Goal: Information Seeking & Learning: Compare options

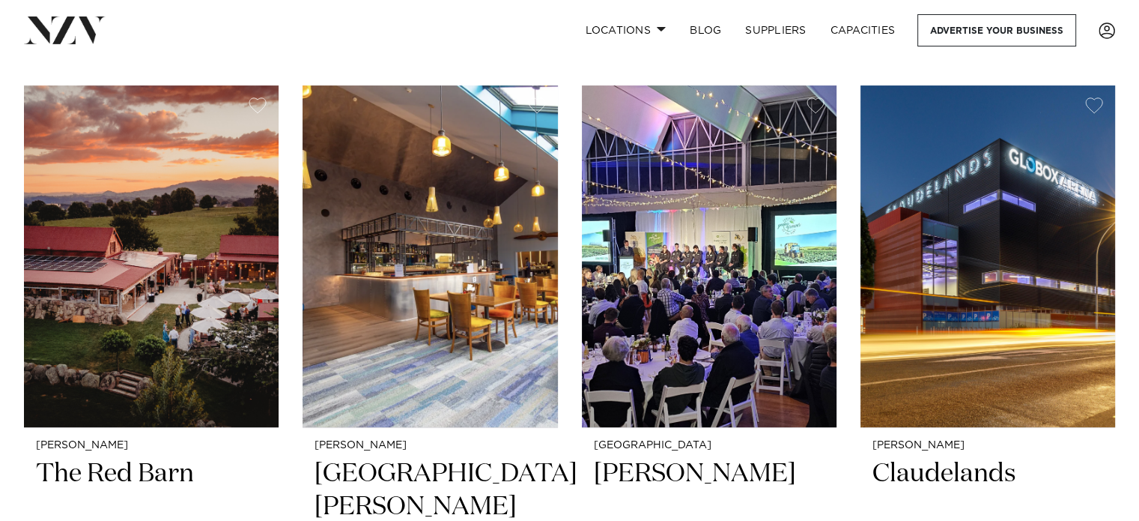
scroll to position [313, 0]
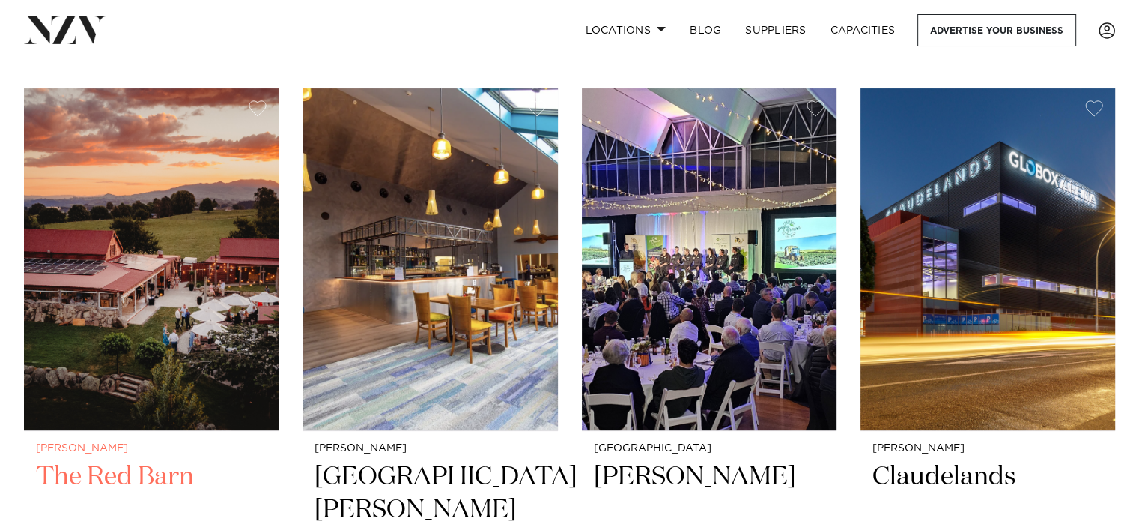
click at [207, 261] on img at bounding box center [151, 259] width 255 height 342
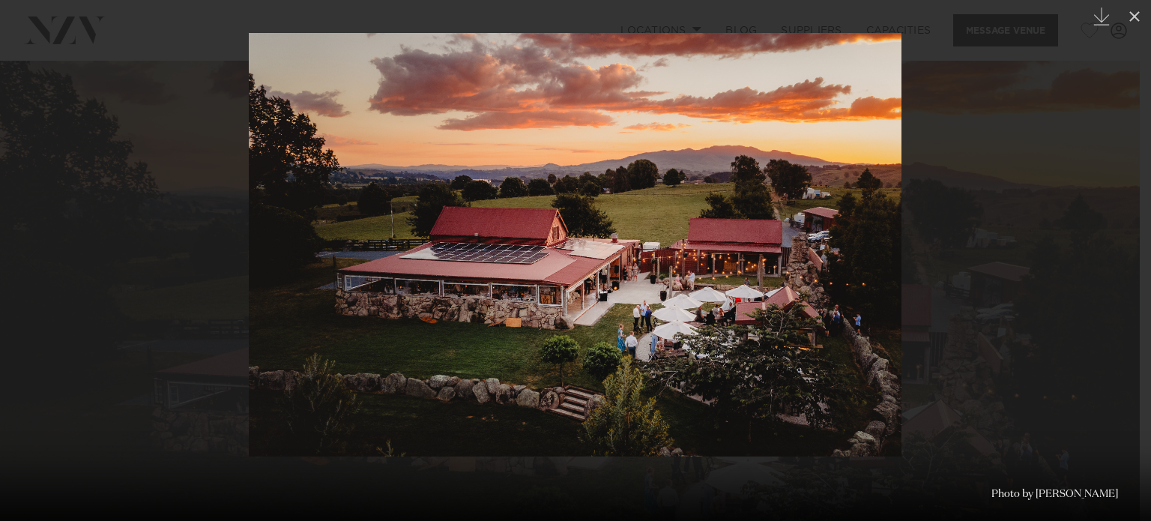
click at [983, 254] on div at bounding box center [575, 260] width 1151 height 521
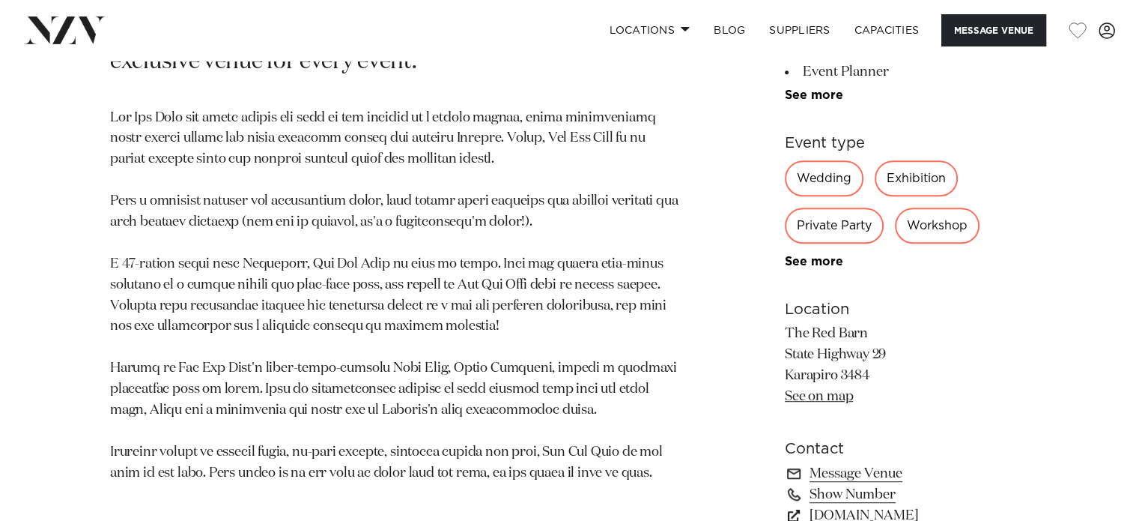
scroll to position [786, 0]
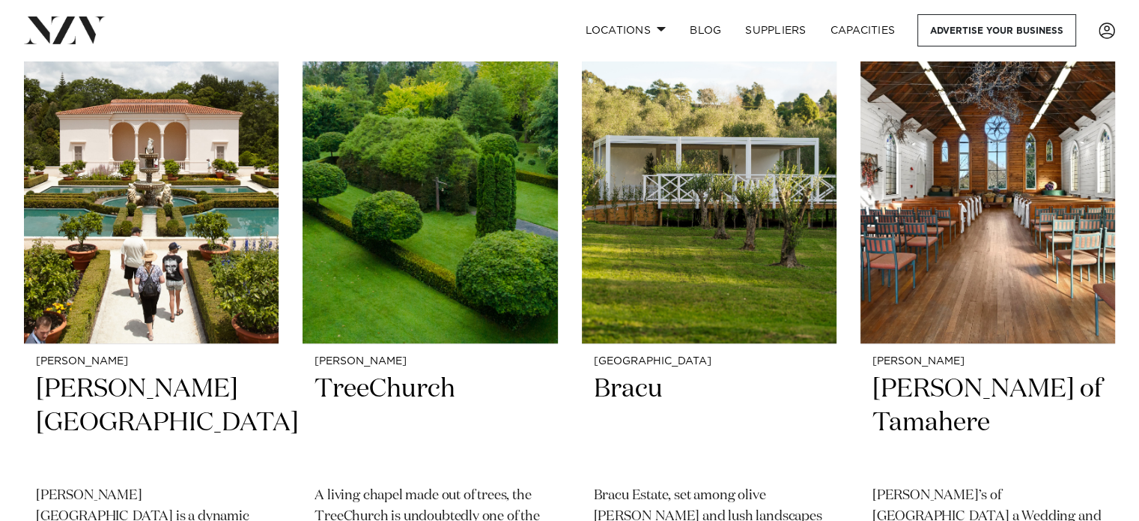
scroll to position [1064, 0]
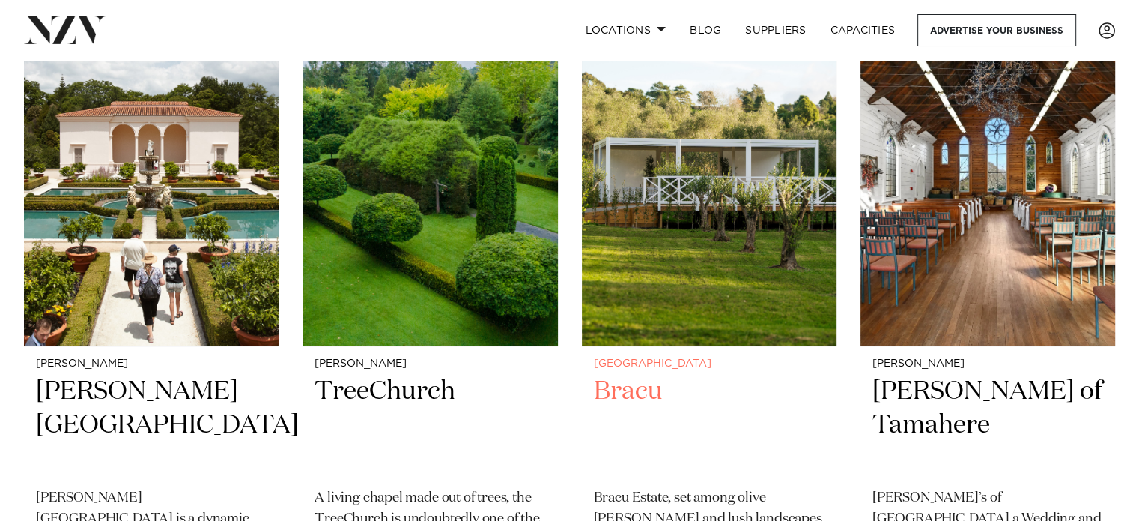
click at [669, 260] on img at bounding box center [709, 175] width 255 height 342
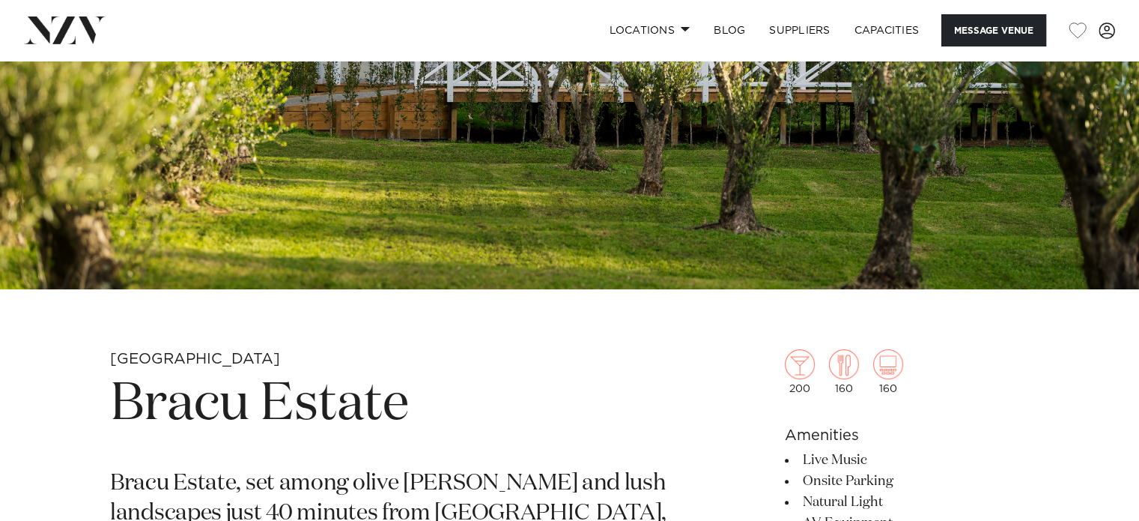
scroll to position [261, 0]
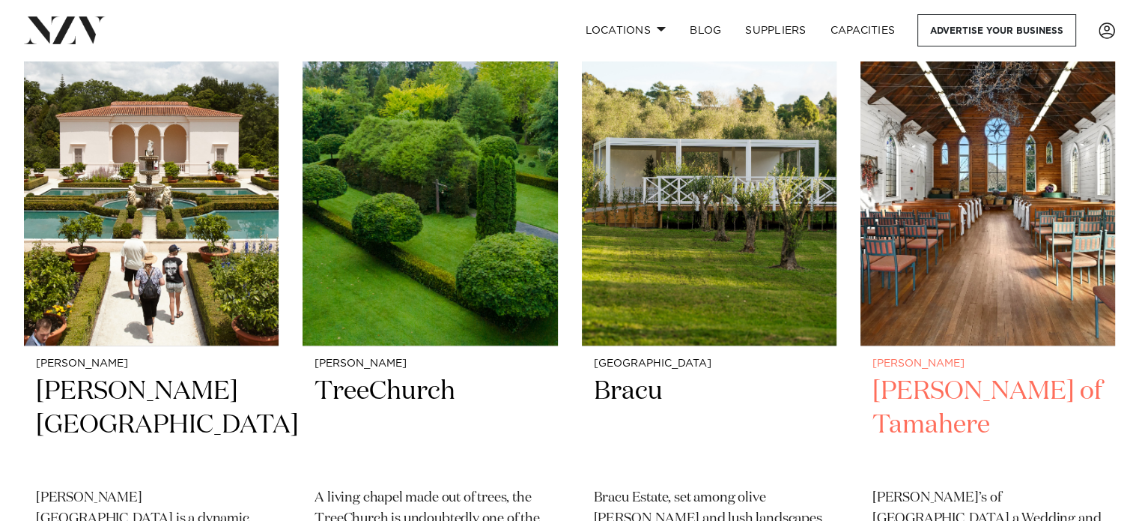
click at [947, 214] on img at bounding box center [988, 175] width 255 height 342
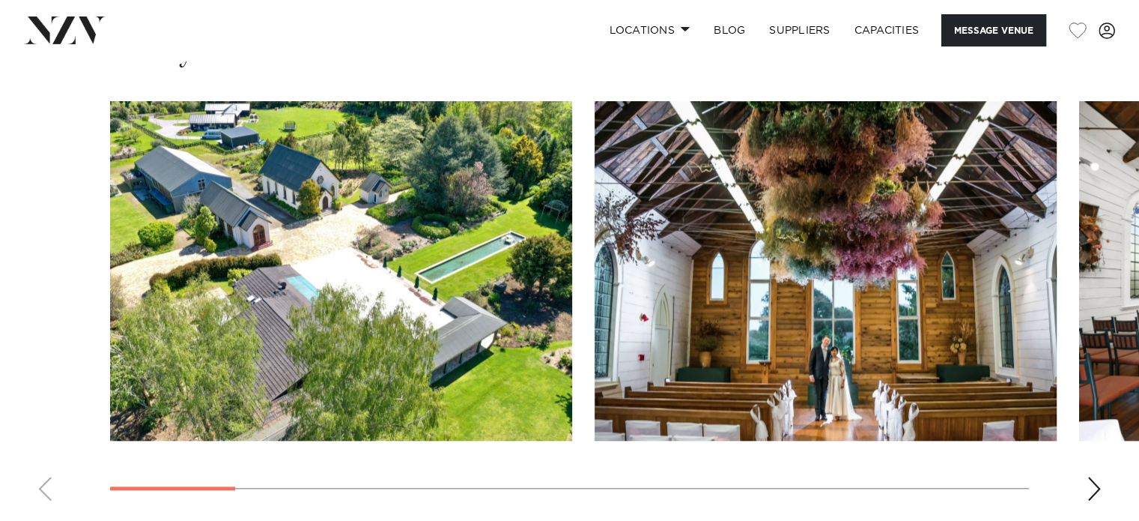
scroll to position [1410, 0]
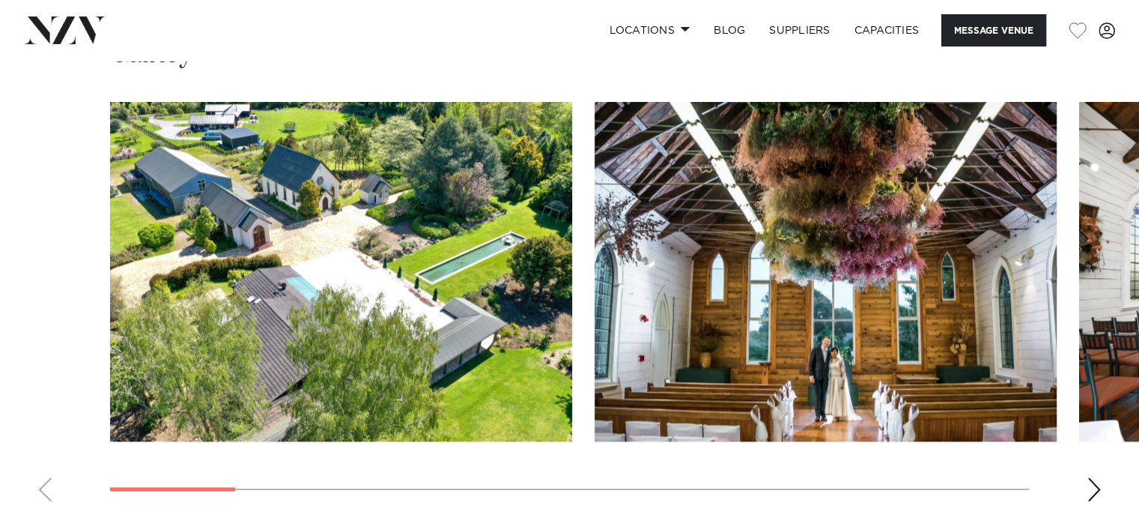
click at [1085, 430] on swiper-container at bounding box center [569, 307] width 1139 height 411
click at [1088, 477] on div "Next slide" at bounding box center [1094, 489] width 15 height 24
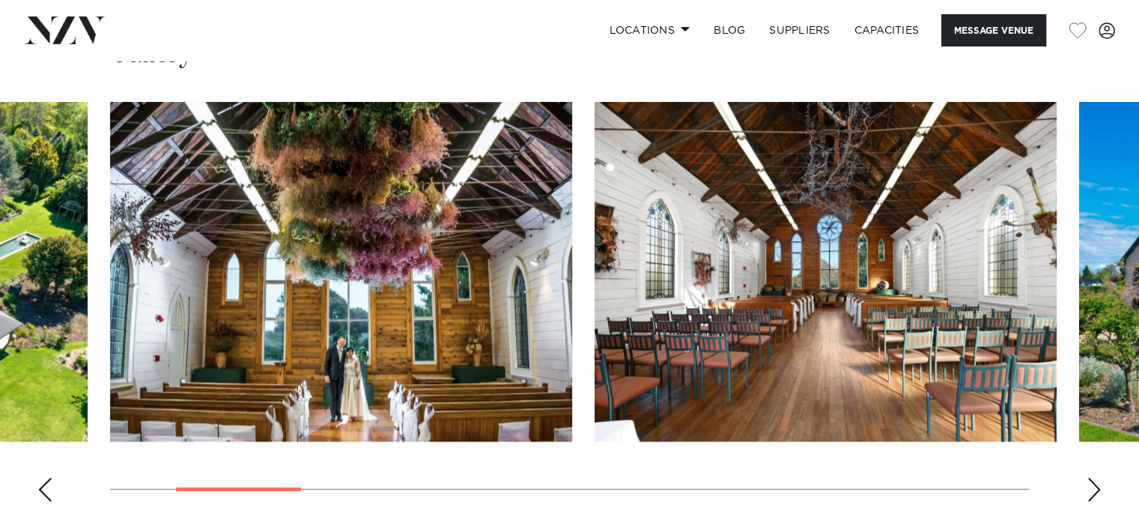
click at [1088, 477] on div "Next slide" at bounding box center [1094, 489] width 15 height 24
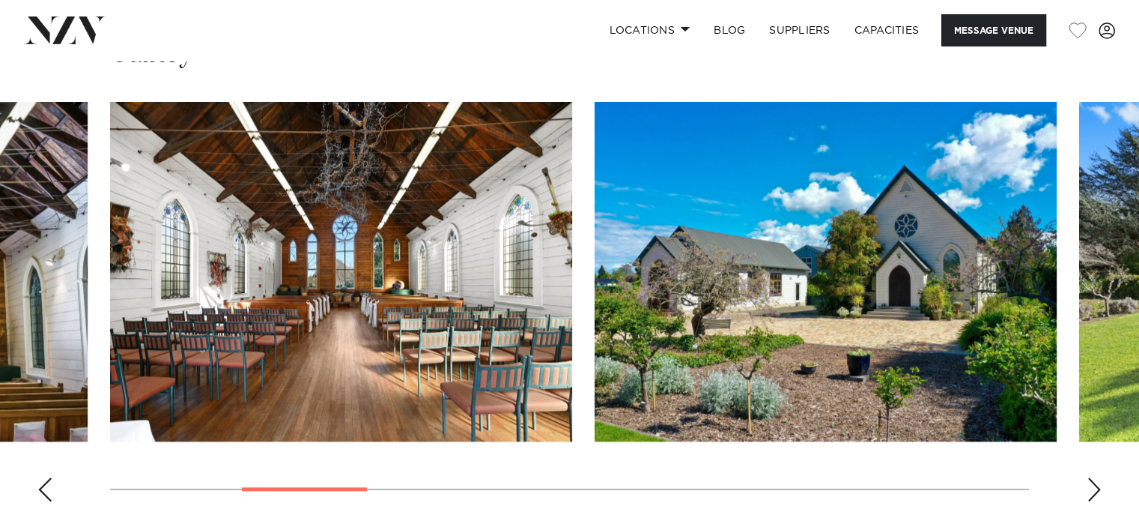
click at [1088, 477] on div "Next slide" at bounding box center [1094, 489] width 15 height 24
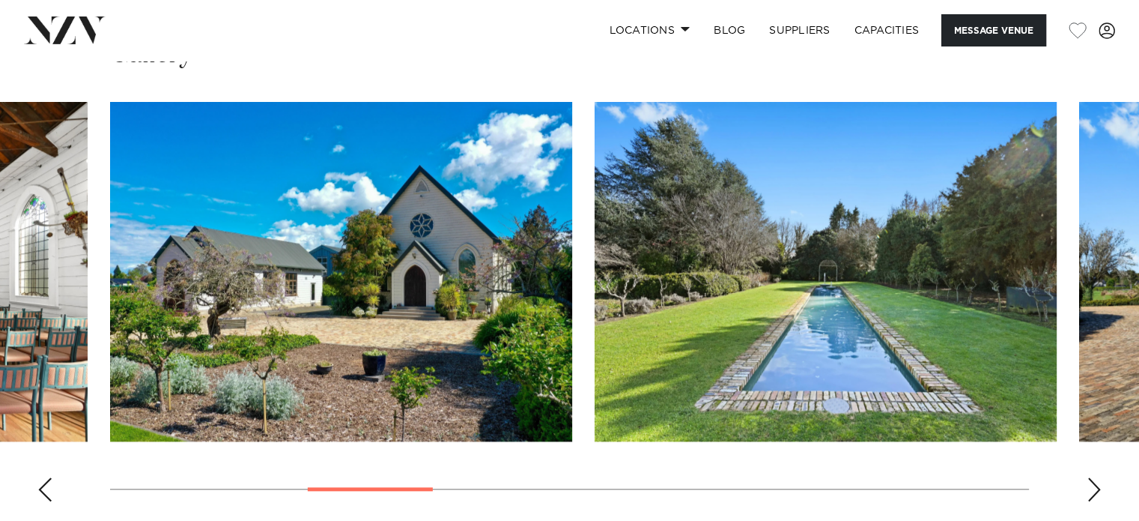
click at [1088, 477] on div "Next slide" at bounding box center [1094, 489] width 15 height 24
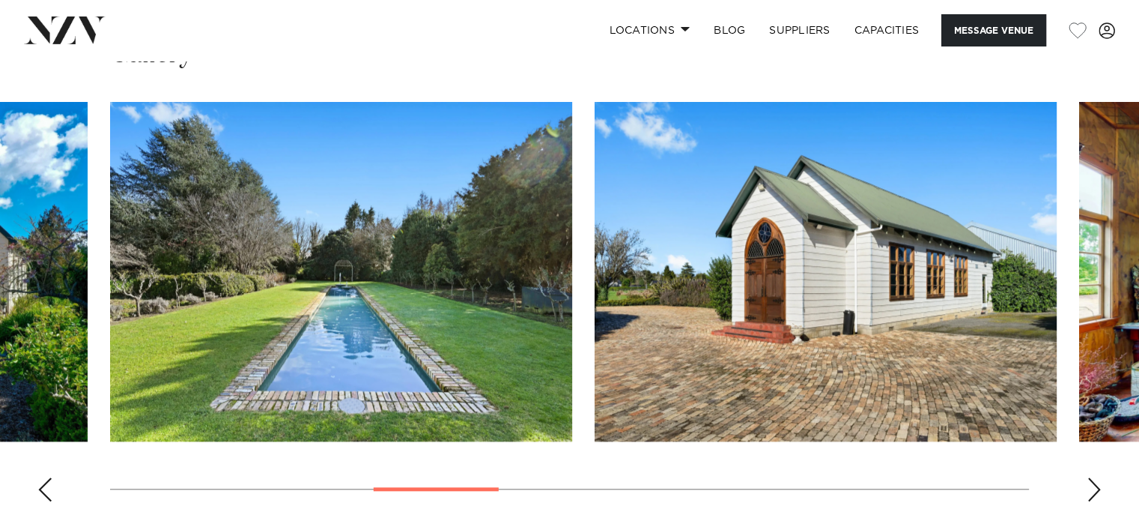
click at [1088, 477] on div "Next slide" at bounding box center [1094, 489] width 15 height 24
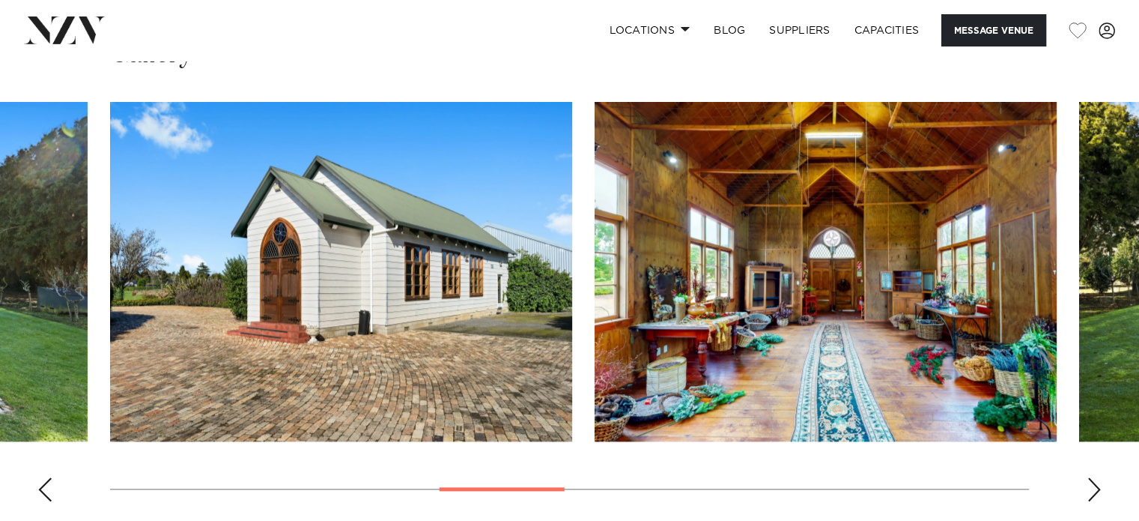
click at [1088, 477] on div "Next slide" at bounding box center [1094, 489] width 15 height 24
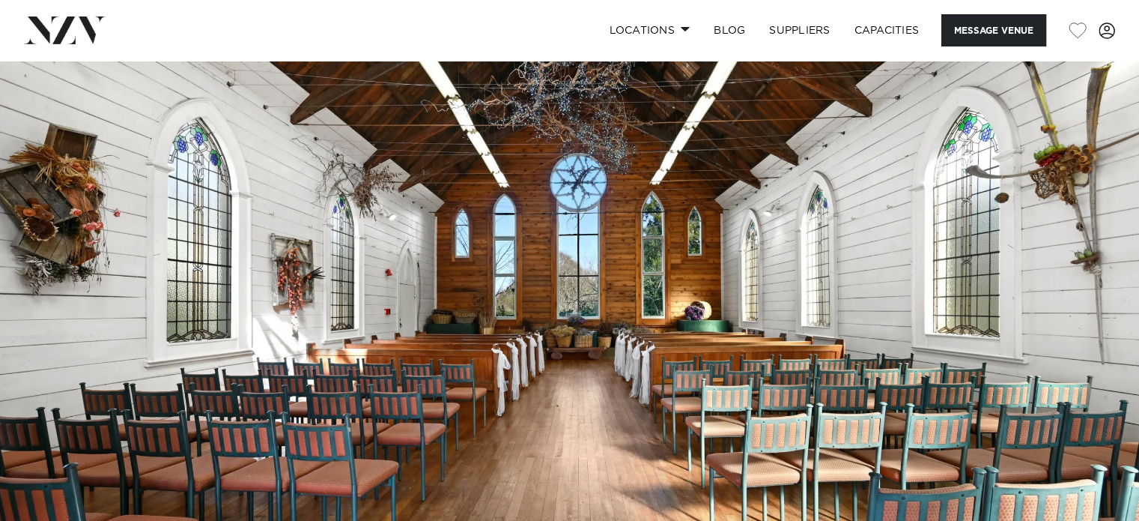
scroll to position [0, 0]
